Goal: Task Accomplishment & Management: Complete application form

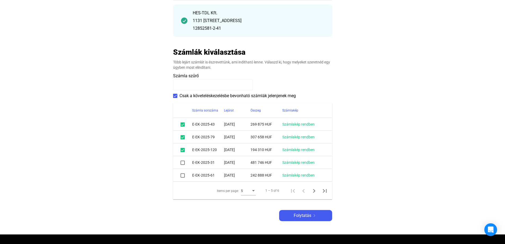
scroll to position [106, 0]
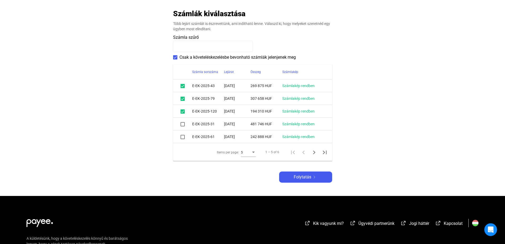
click at [185, 99] on span at bounding box center [183, 99] width 4 height 4
click at [184, 87] on span at bounding box center [183, 86] width 4 height 4
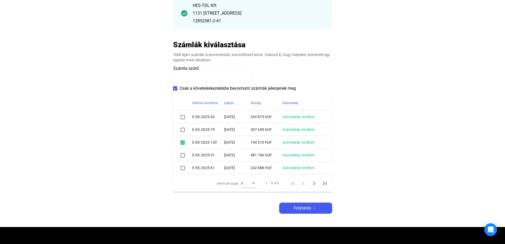
scroll to position [83, 0]
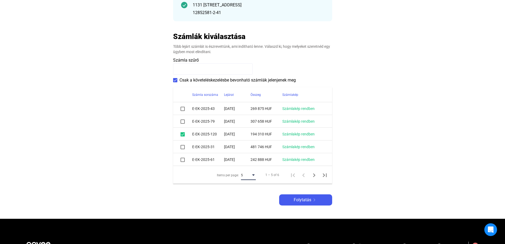
click at [251, 175] on div "Items per page:" at bounding box center [253, 175] width 5 height 4
click at [244, 185] on span "10" at bounding box center [248, 184] width 15 height 6
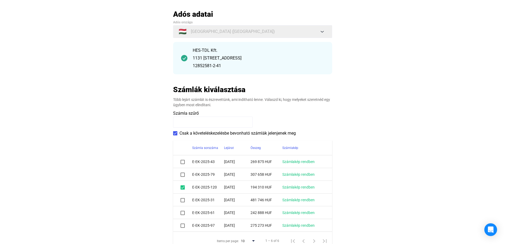
scroll to position [163, 0]
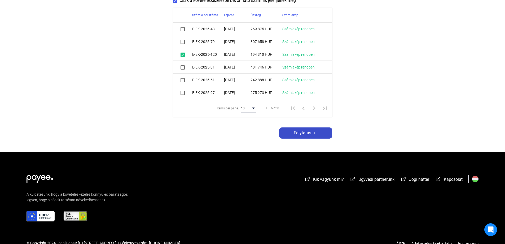
click at [310, 134] on span "Folytatás" at bounding box center [303, 133] width 18 height 6
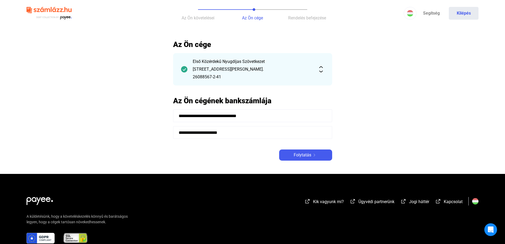
click at [309, 162] on main "**********" at bounding box center [252, 107] width 505 height 134
click at [307, 158] on button "Folytatás" at bounding box center [305, 154] width 53 height 11
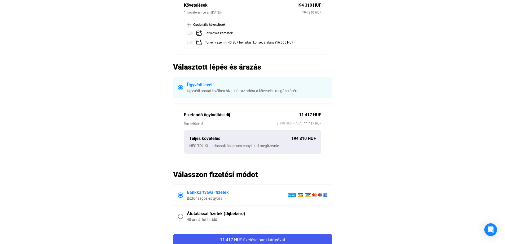
scroll to position [133, 0]
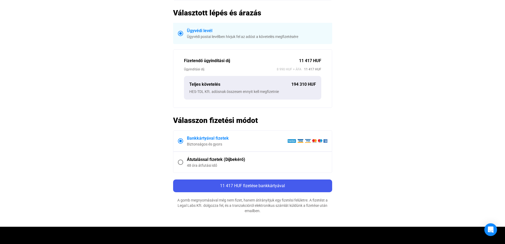
click at [204, 158] on div "Átutalással fizetek (Díjbekérő)" at bounding box center [257, 159] width 141 height 6
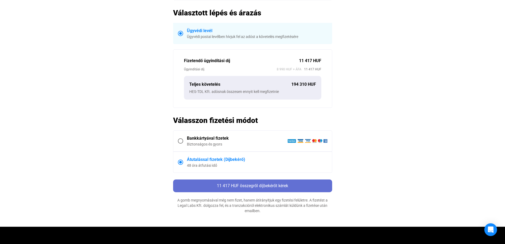
click at [273, 184] on span "11 417 HUF összegről díjbekérőt kérek" at bounding box center [252, 185] width 71 height 5
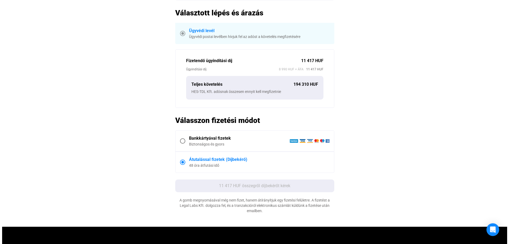
scroll to position [0, 0]
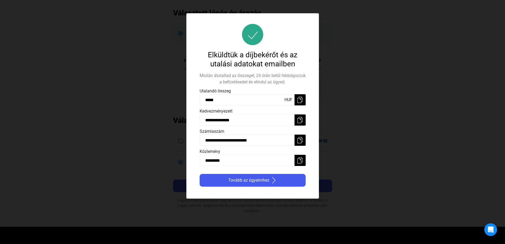
drag, startPoint x: 239, startPoint y: 161, endPoint x: 188, endPoint y: 164, distance: 51.5
click at [188, 164] on div "**********" at bounding box center [252, 105] width 133 height 185
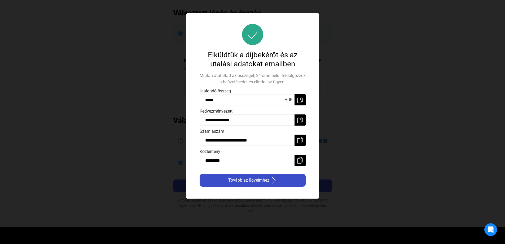
click at [266, 179] on span "Tovább az ügyeimhez" at bounding box center [248, 180] width 41 height 6
